Goal: Navigation & Orientation: Find specific page/section

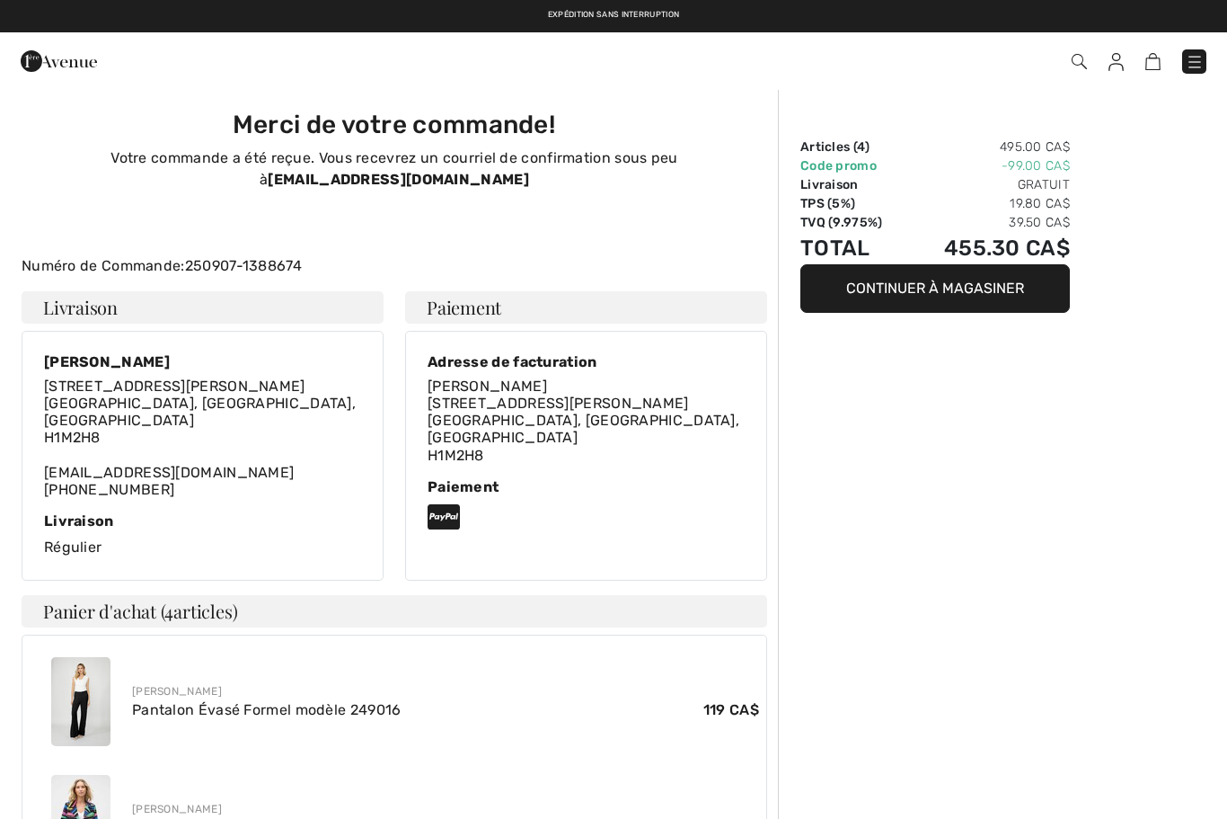
click at [1198, 58] on img at bounding box center [1195, 62] width 18 height 18
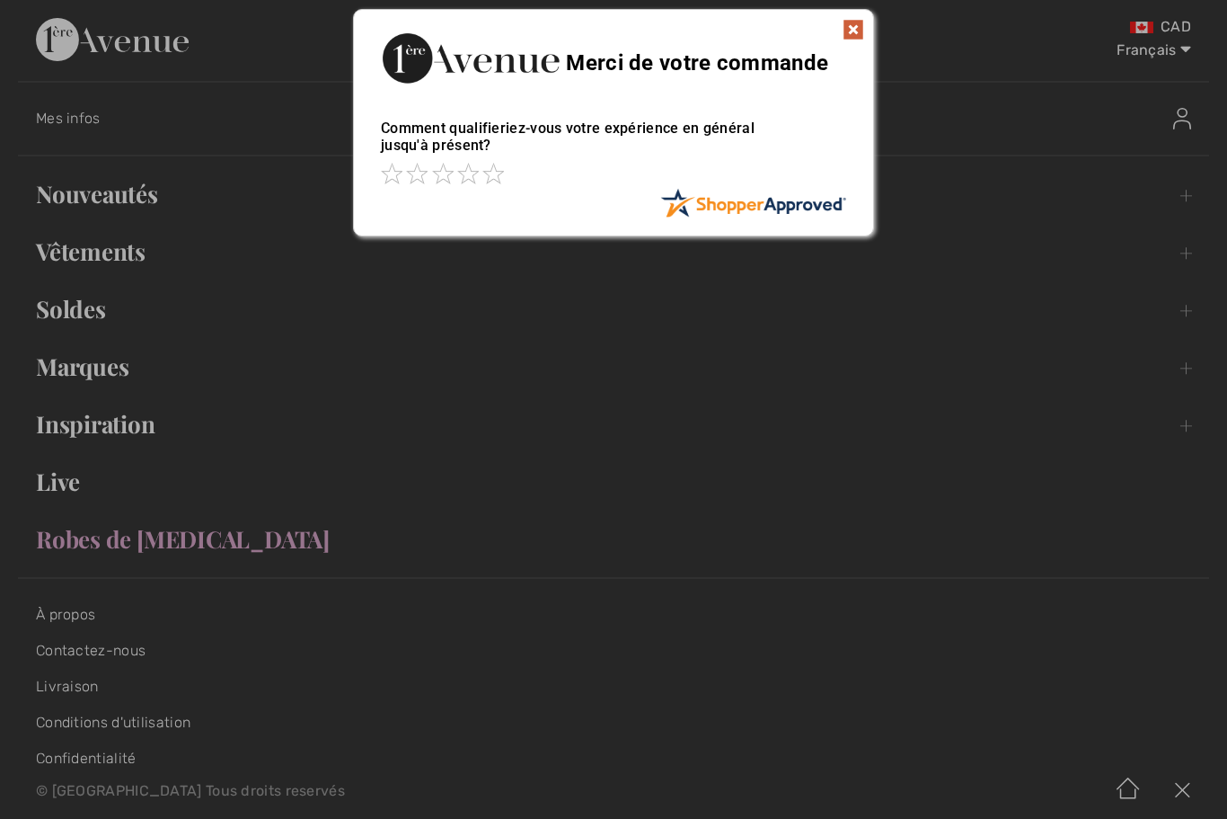
click at [861, 28] on img at bounding box center [854, 30] width 22 height 22
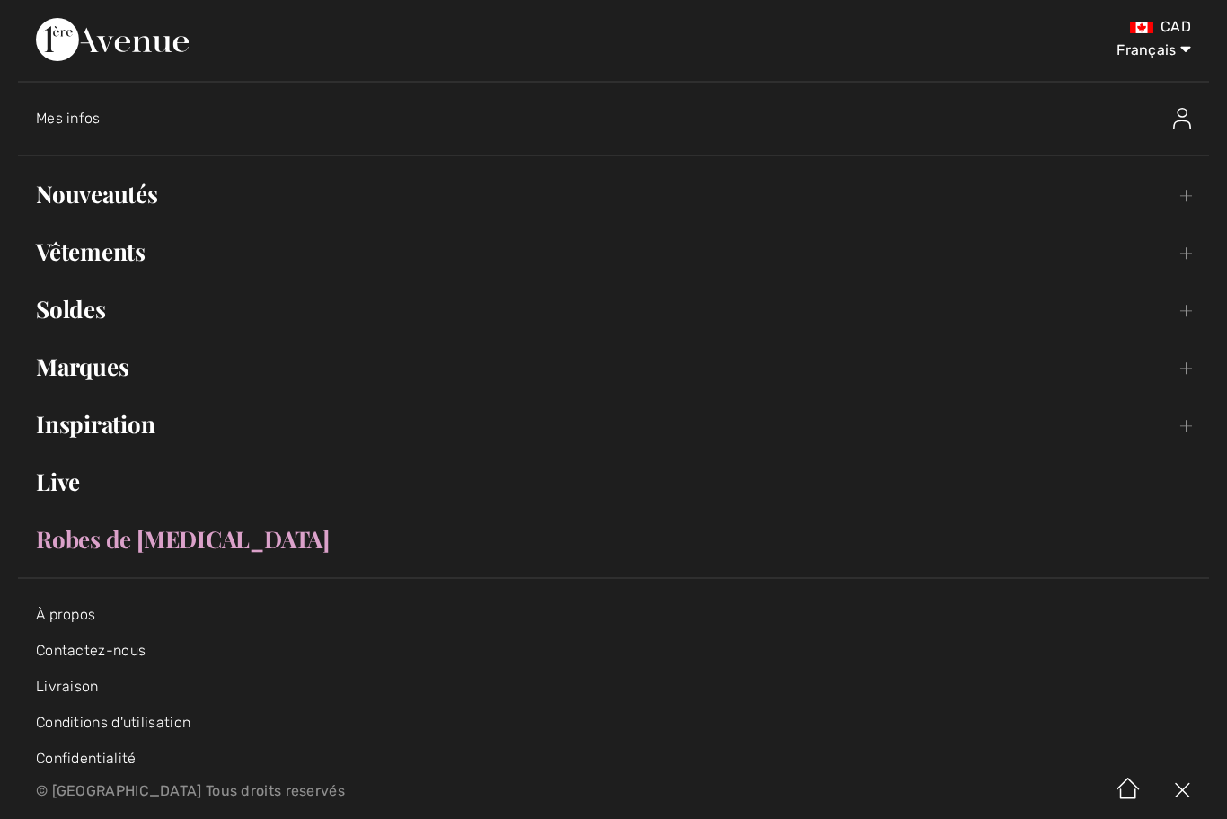
click at [1191, 115] on img at bounding box center [1183, 119] width 18 height 22
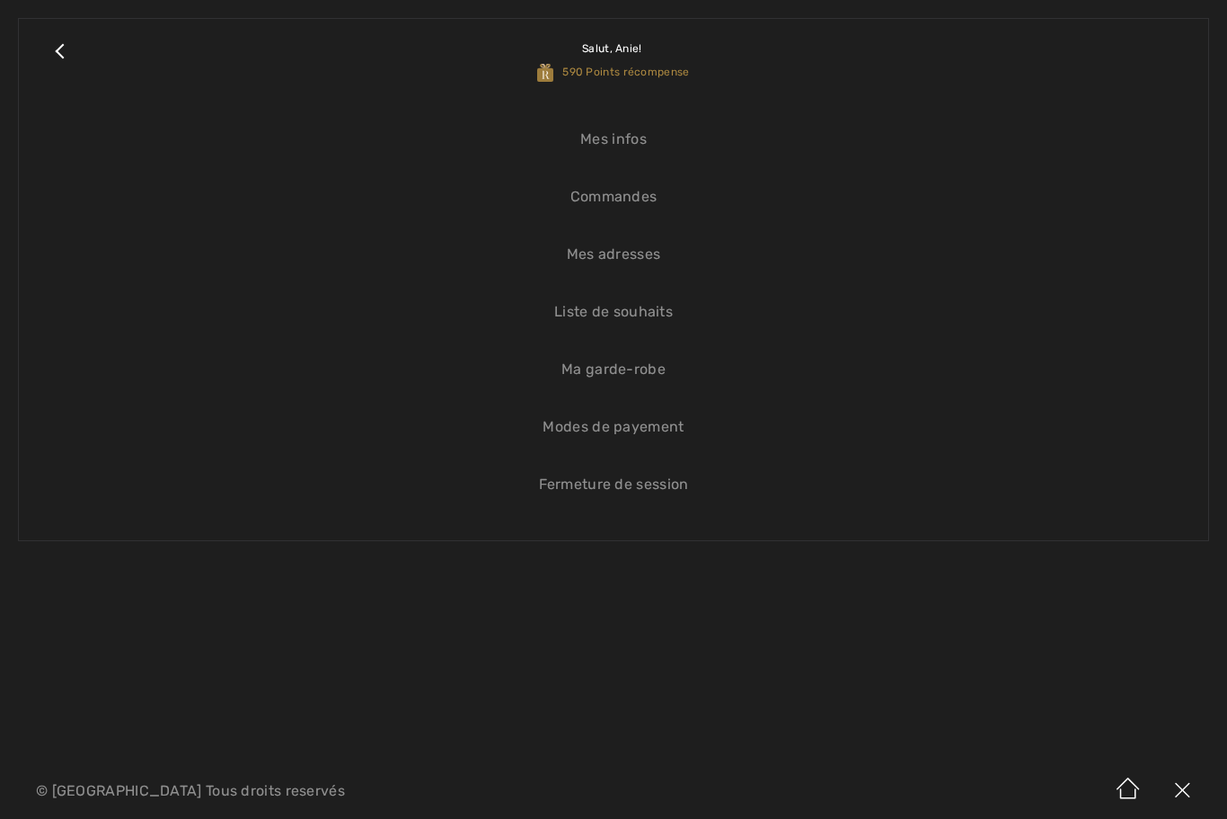
click at [628, 202] on link "Commandes" at bounding box center [614, 197] width 1154 height 40
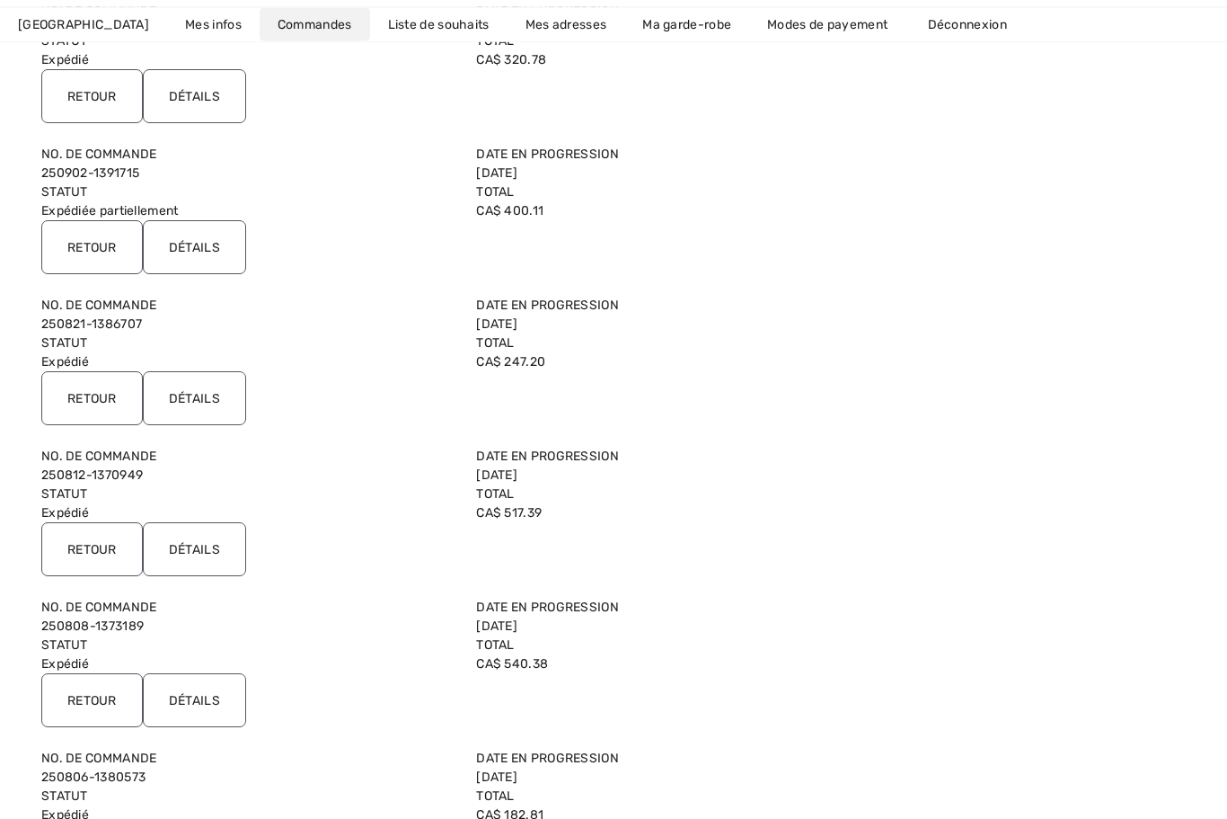
scroll to position [572, 0]
click at [219, 563] on input "Détails" at bounding box center [194, 549] width 103 height 54
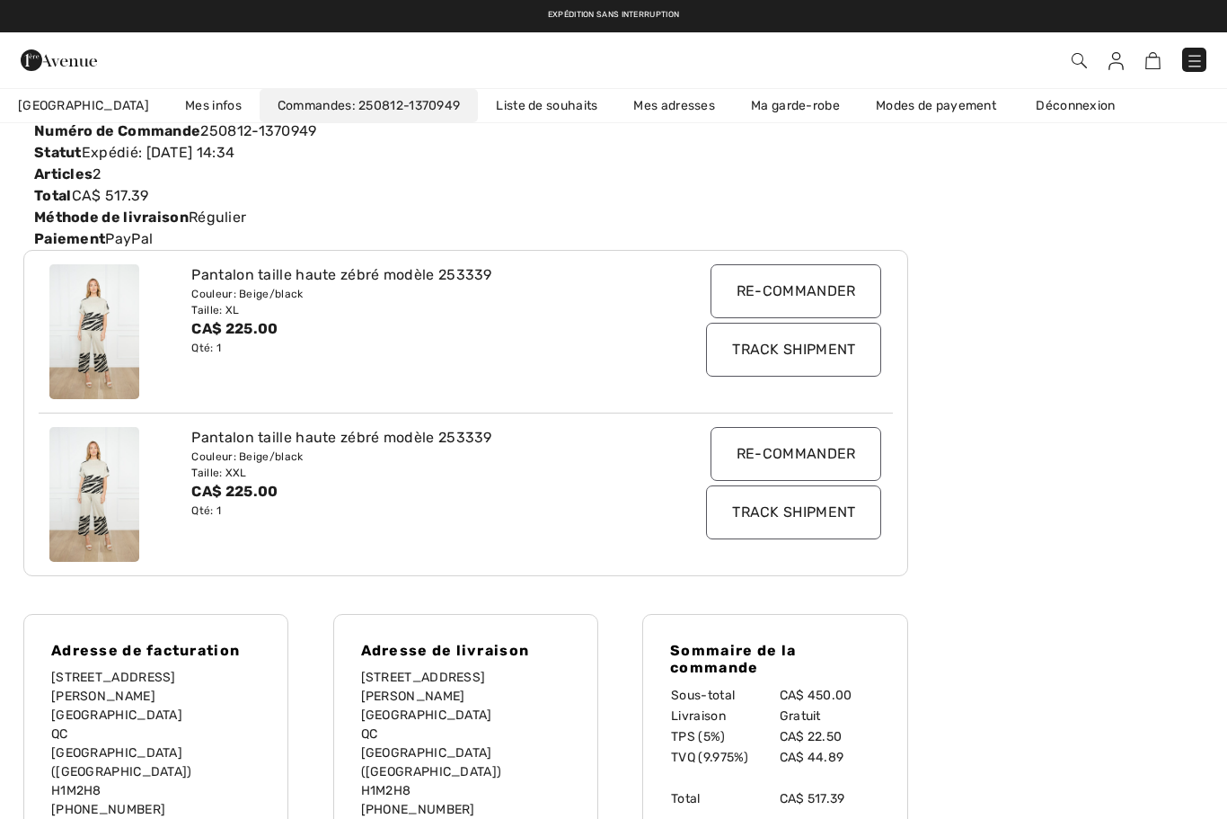
scroll to position [111, 0]
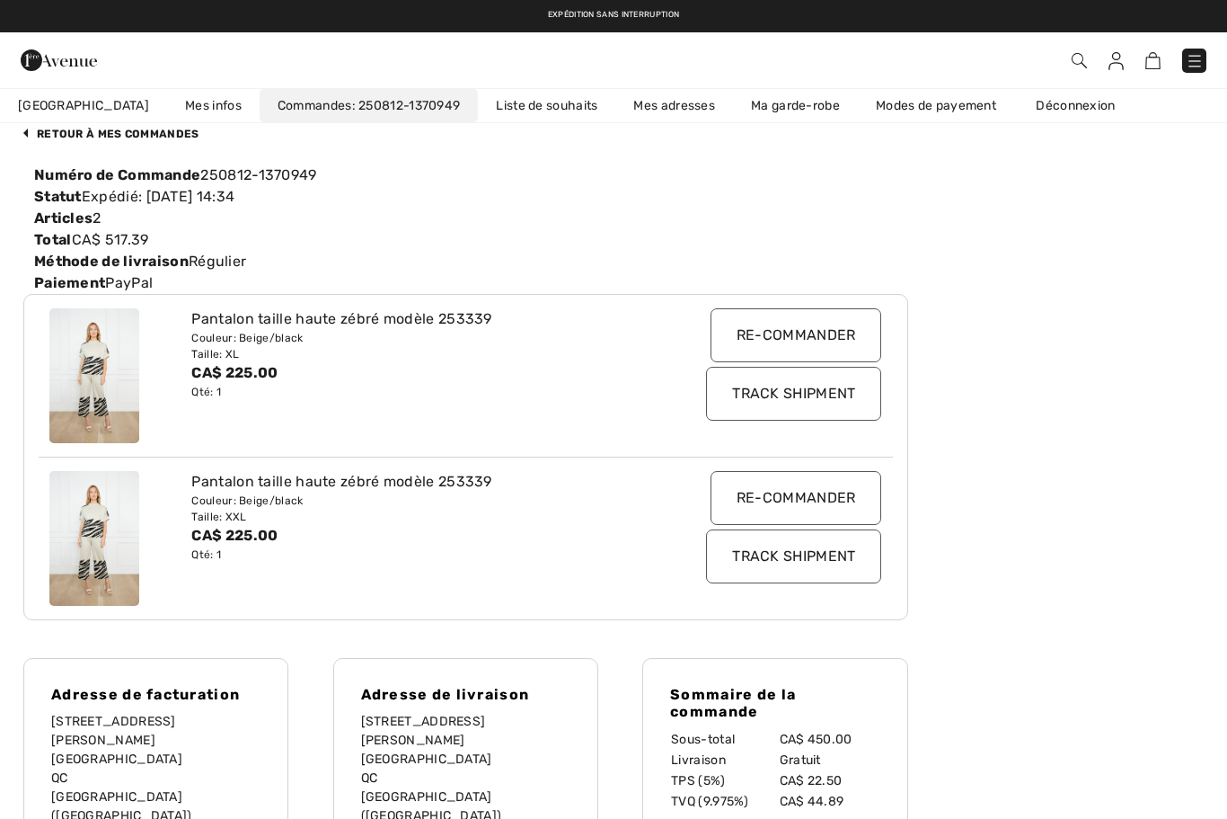
click at [1196, 57] on img at bounding box center [1195, 61] width 18 height 18
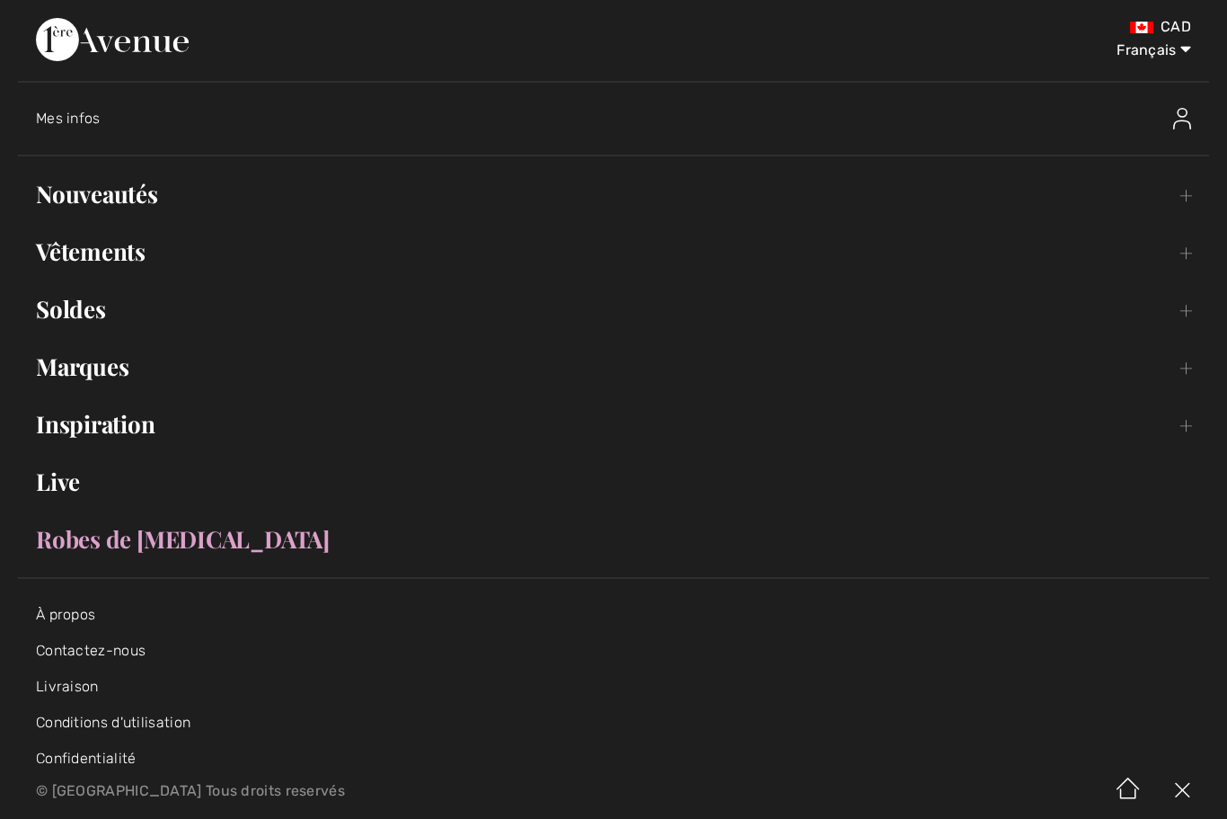
click at [1183, 127] on img at bounding box center [1183, 119] width 18 height 22
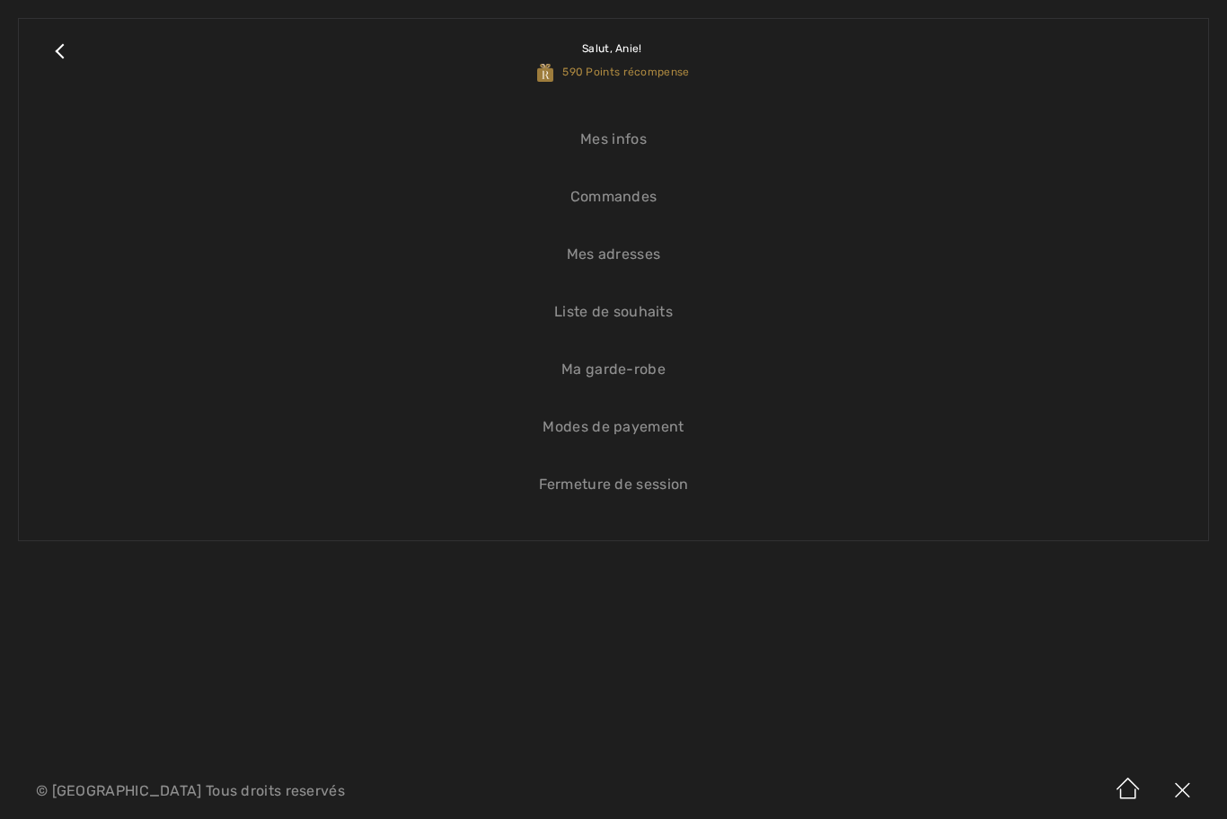
click at [648, 314] on link "Liste de souhaits" at bounding box center [614, 312] width 1154 height 40
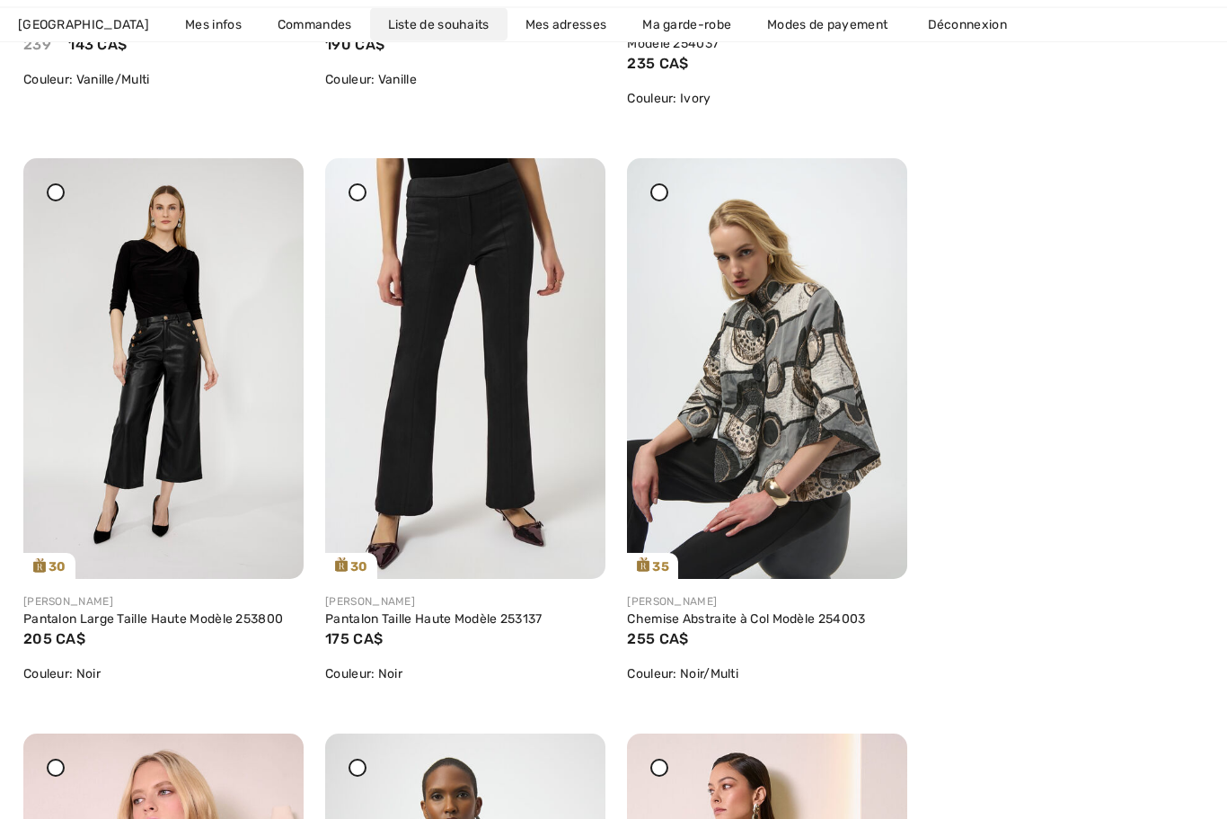
scroll to position [797, 0]
click at [193, 450] on img at bounding box center [163, 368] width 280 height 421
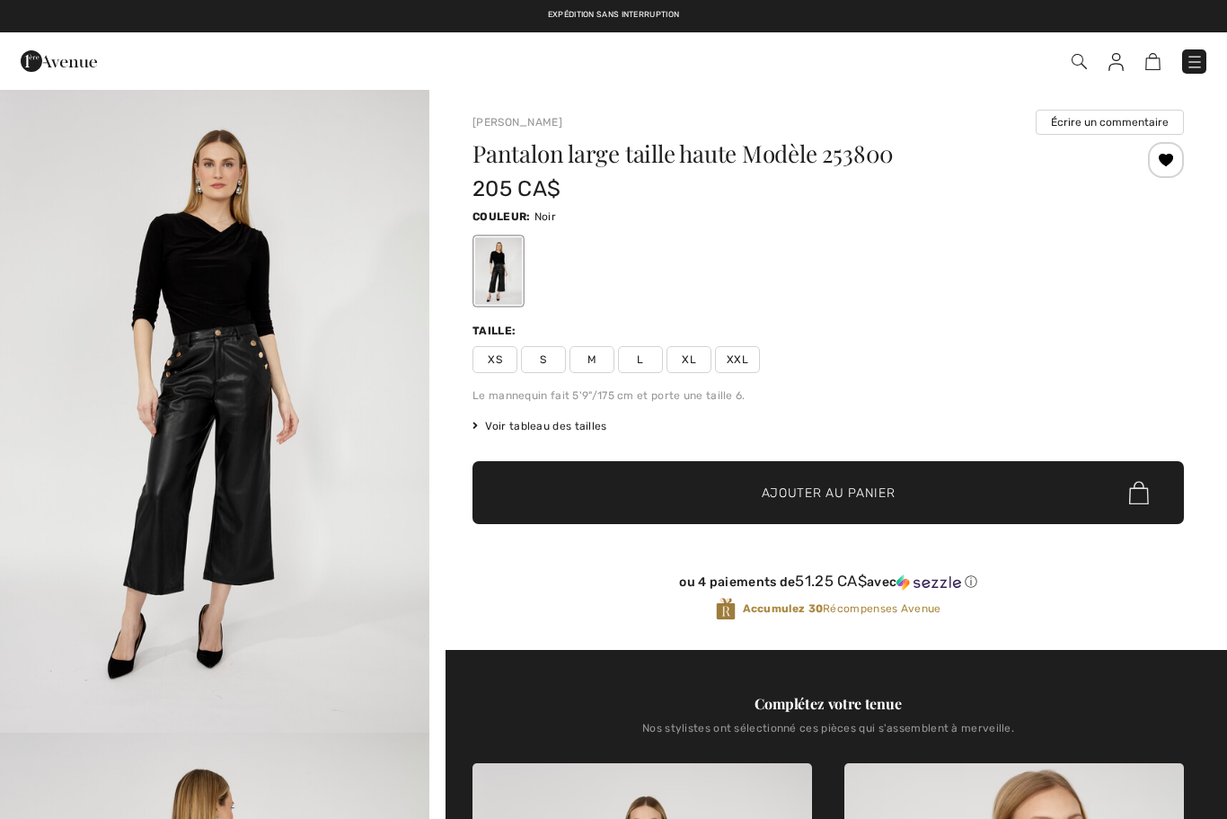
checkbox input "true"
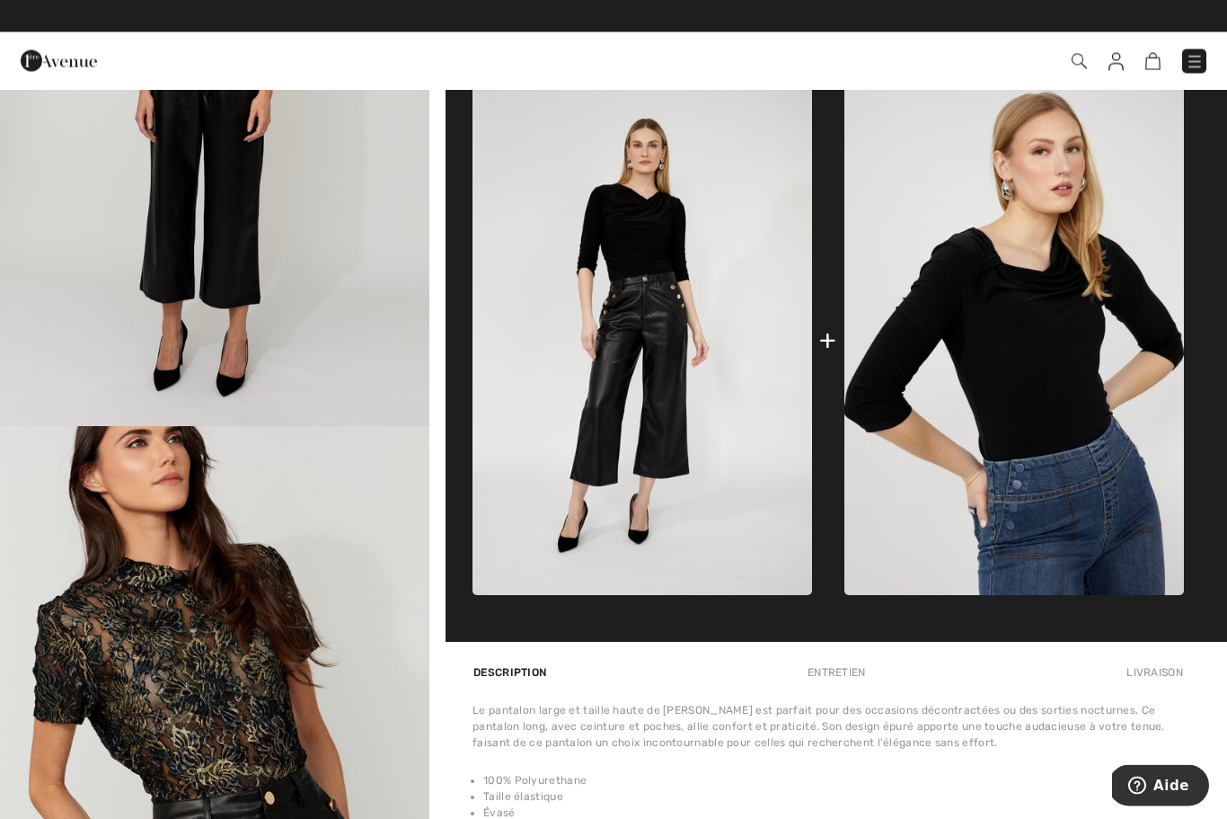
scroll to position [678, 0]
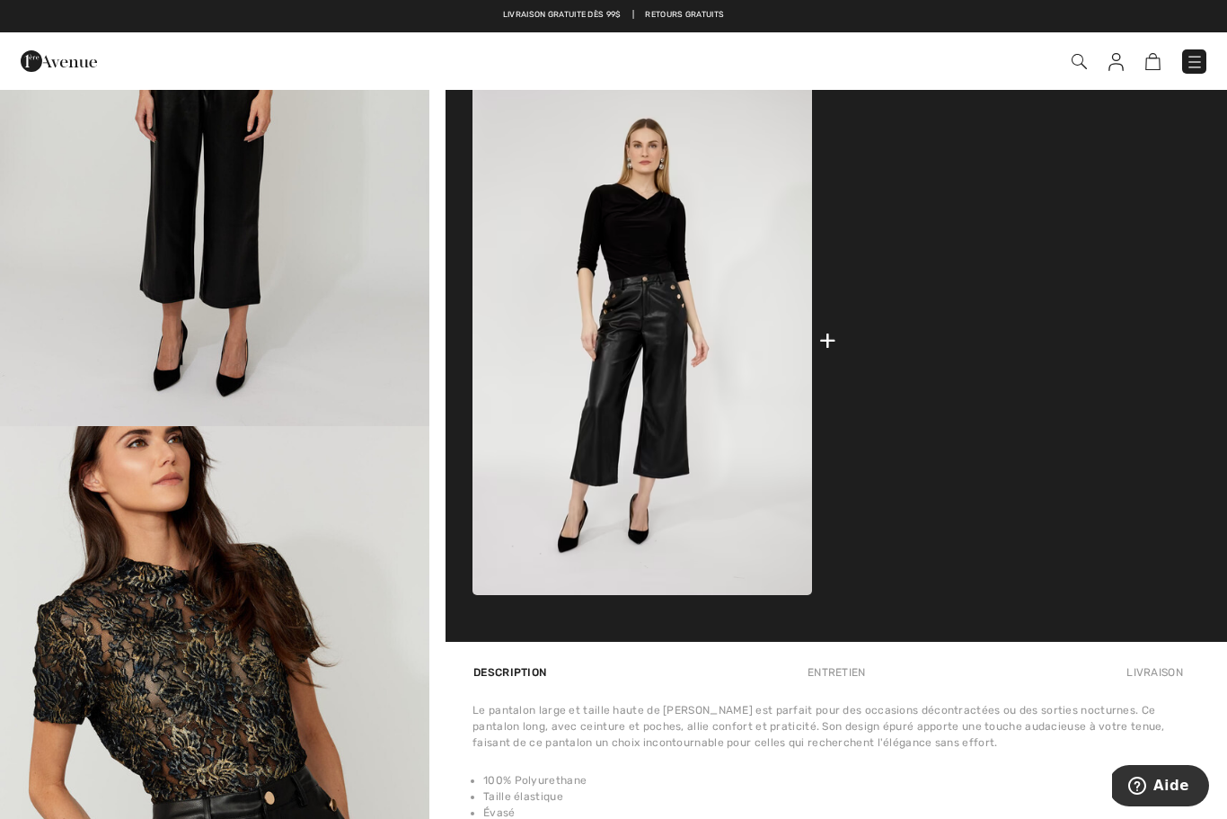
click at [1074, 391] on img at bounding box center [1015, 339] width 340 height 509
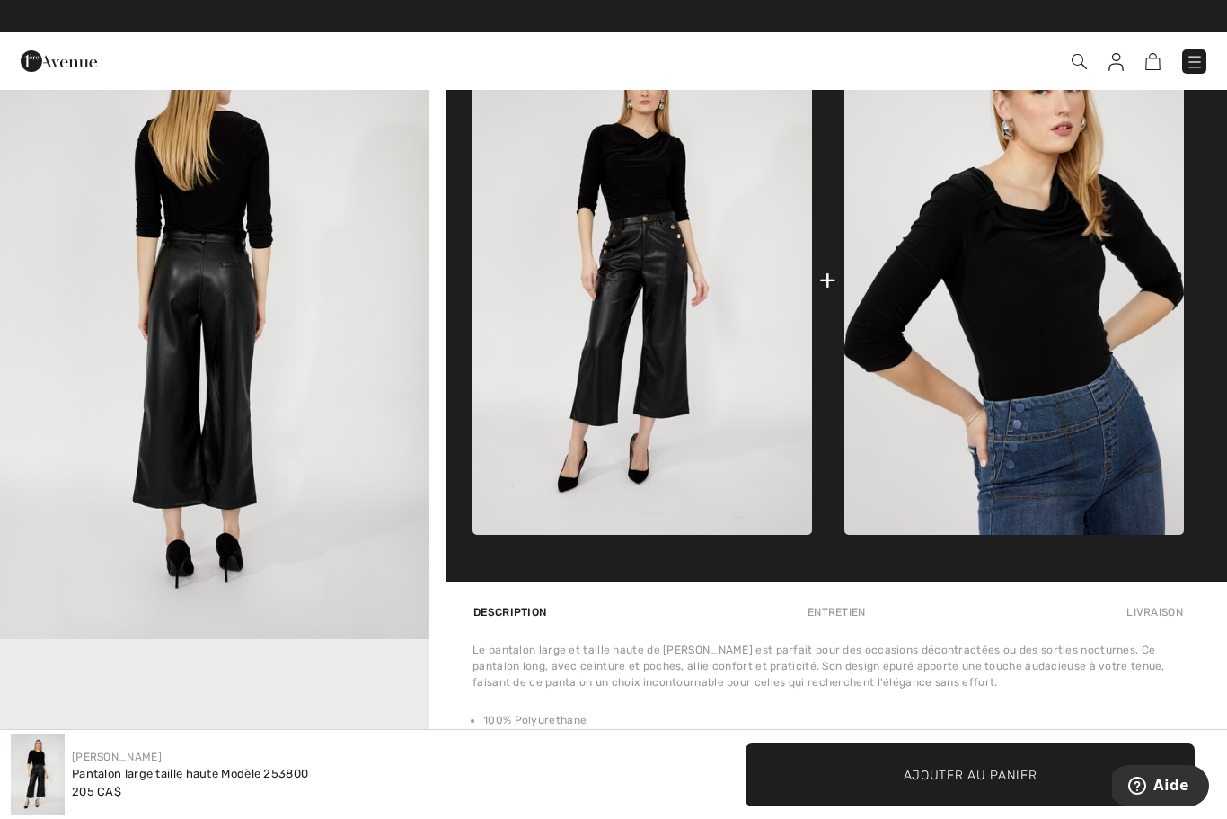
scroll to position [1761, 0]
